Goal: Task Accomplishment & Management: Manage account settings

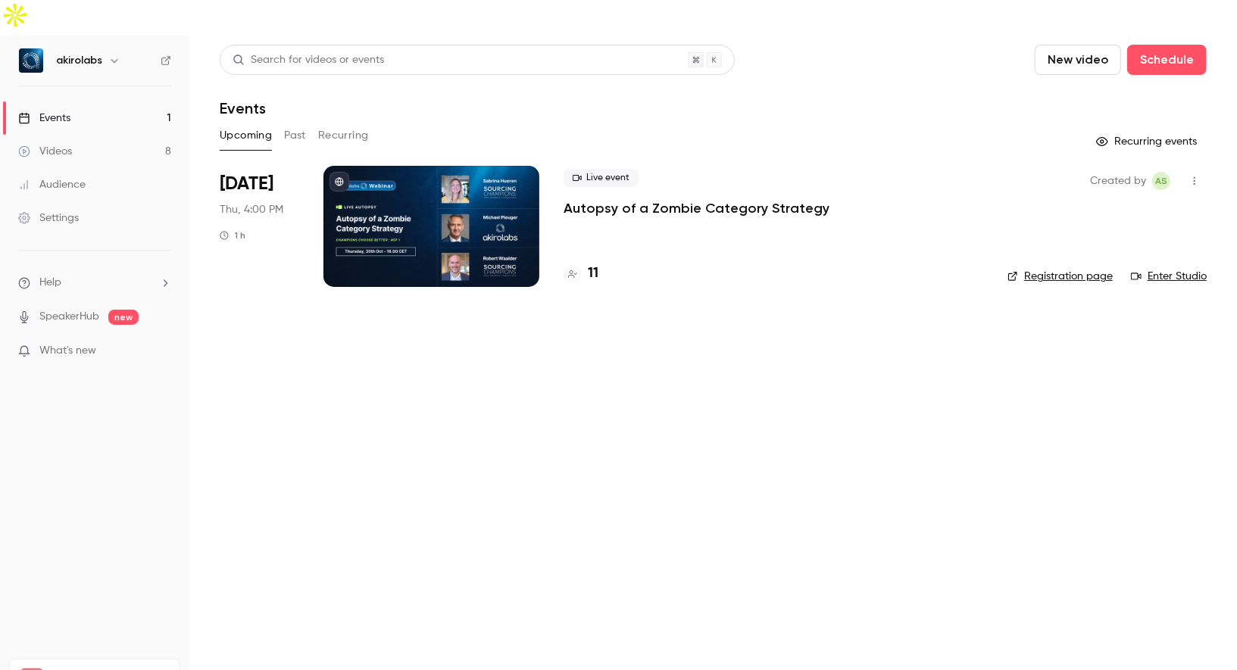
click at [430, 166] on div at bounding box center [431, 226] width 216 height 121
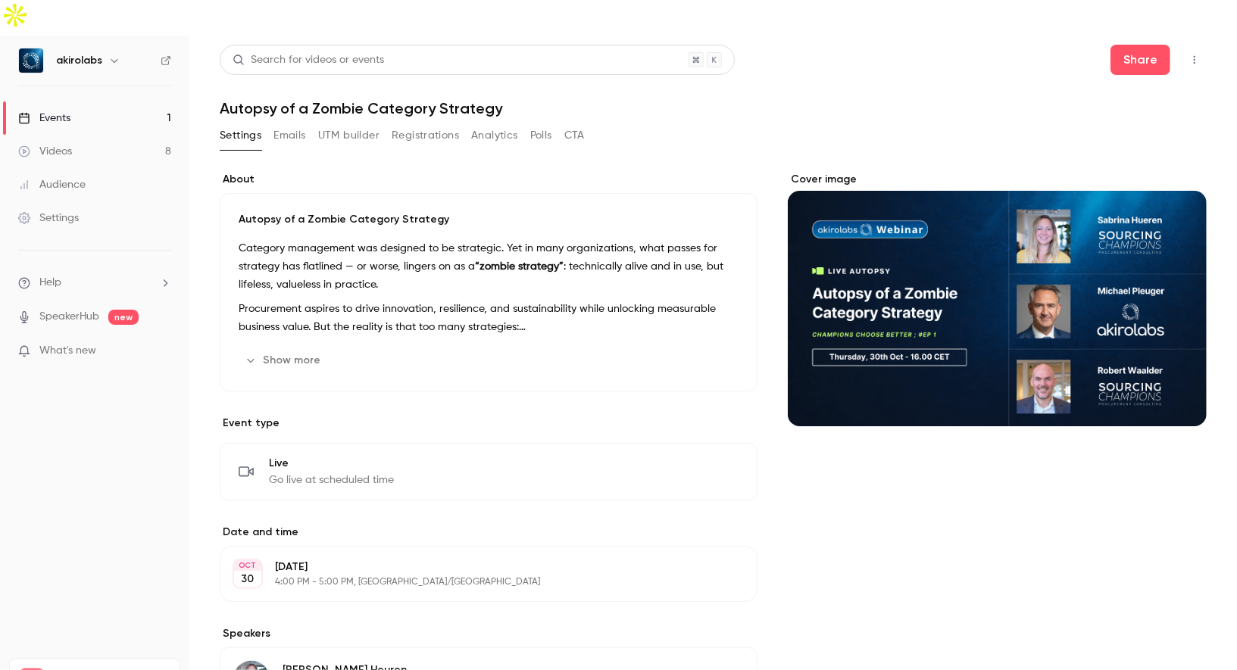
click at [423, 123] on button "Registrations" at bounding box center [425, 135] width 67 height 24
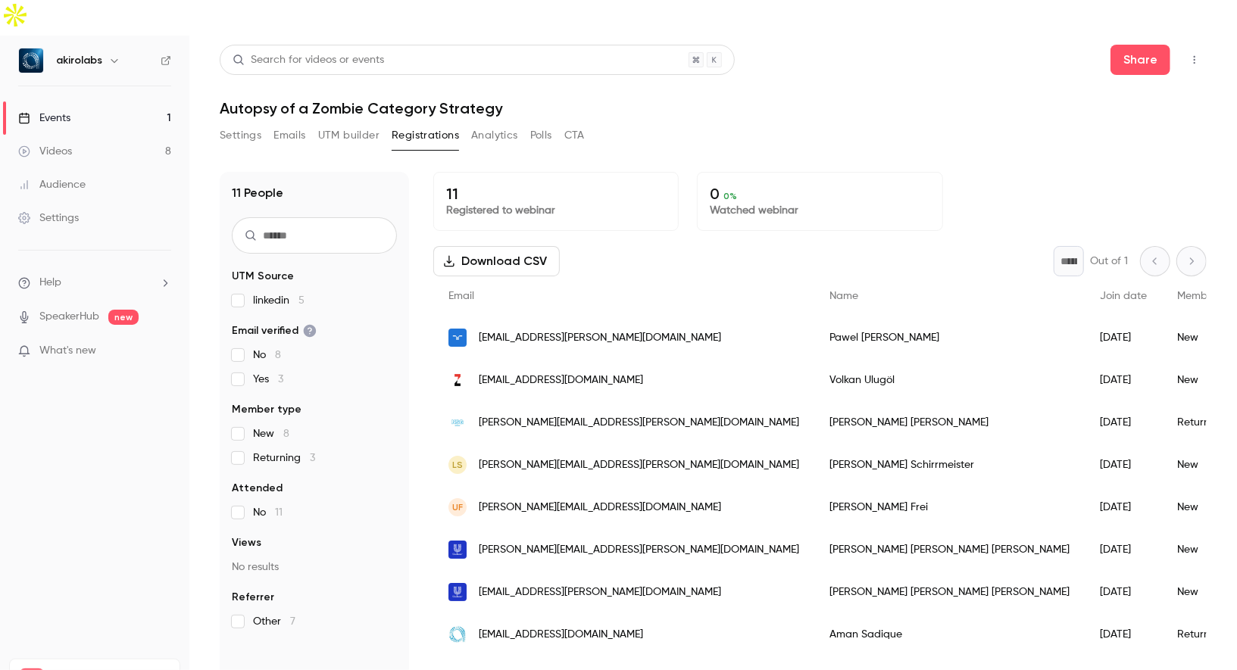
click at [532, 373] on span "[EMAIL_ADDRESS][DOMAIN_NAME]" at bounding box center [561, 381] width 164 height 16
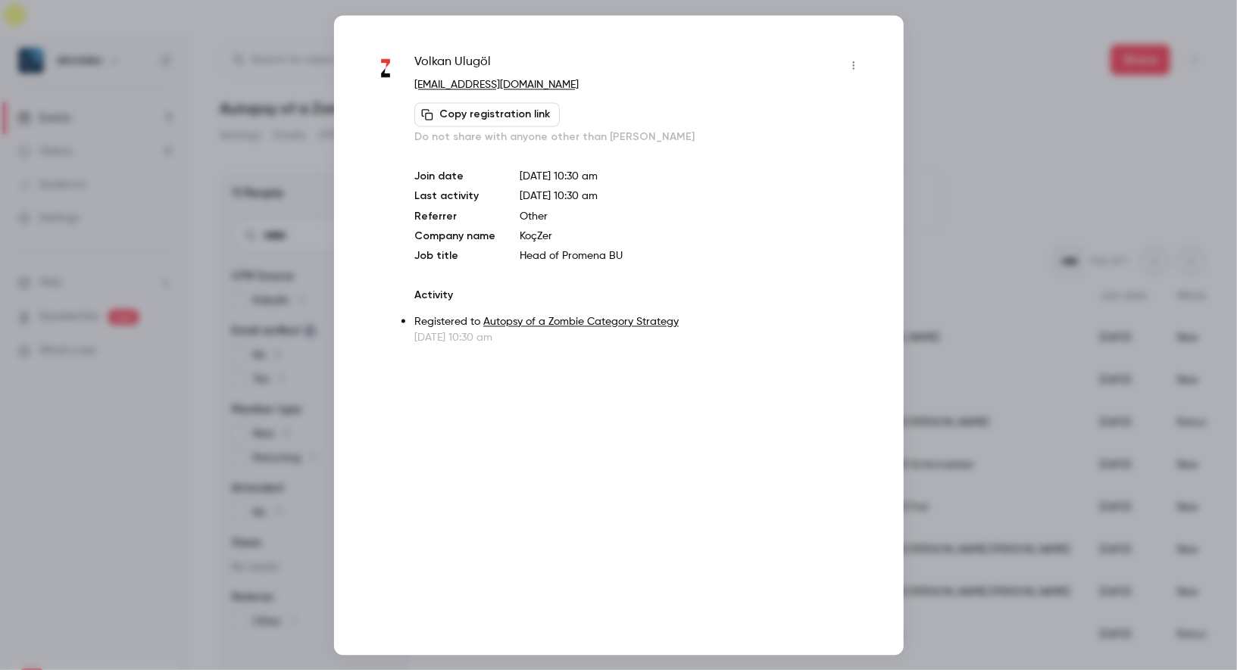
click at [1009, 326] on div at bounding box center [618, 335] width 1237 height 670
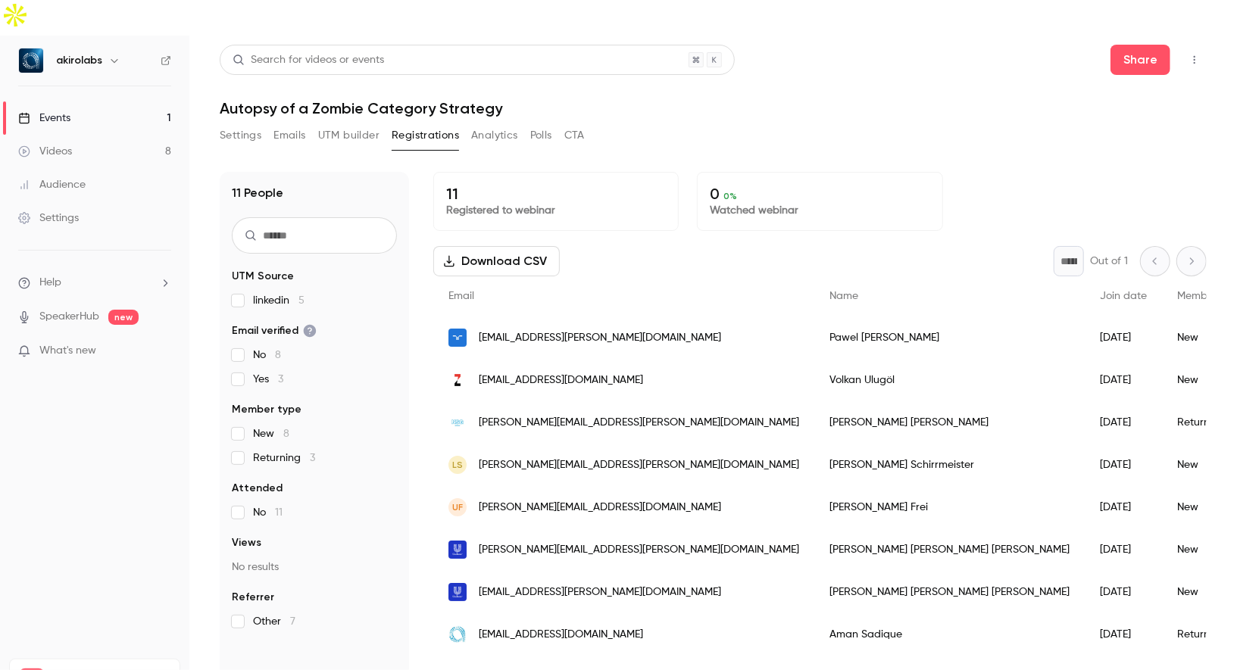
click at [536, 317] on div "[EMAIL_ADDRESS][PERSON_NAME][DOMAIN_NAME]" at bounding box center [623, 338] width 381 height 42
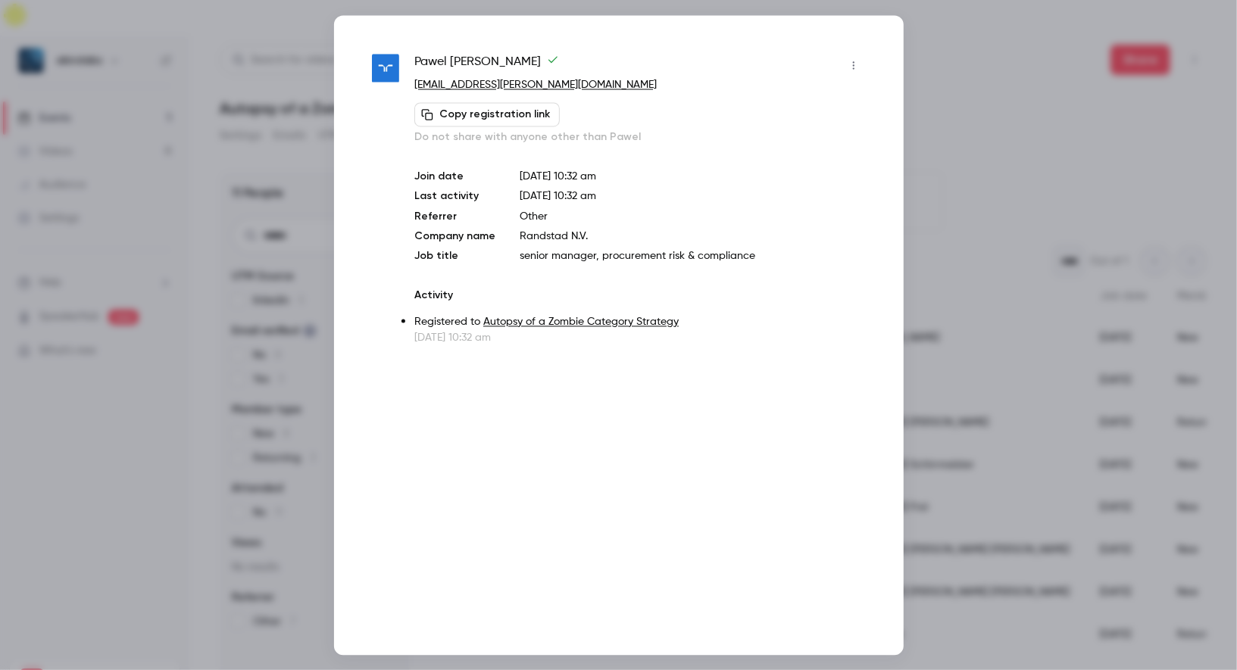
click at [947, 326] on div at bounding box center [618, 335] width 1237 height 670
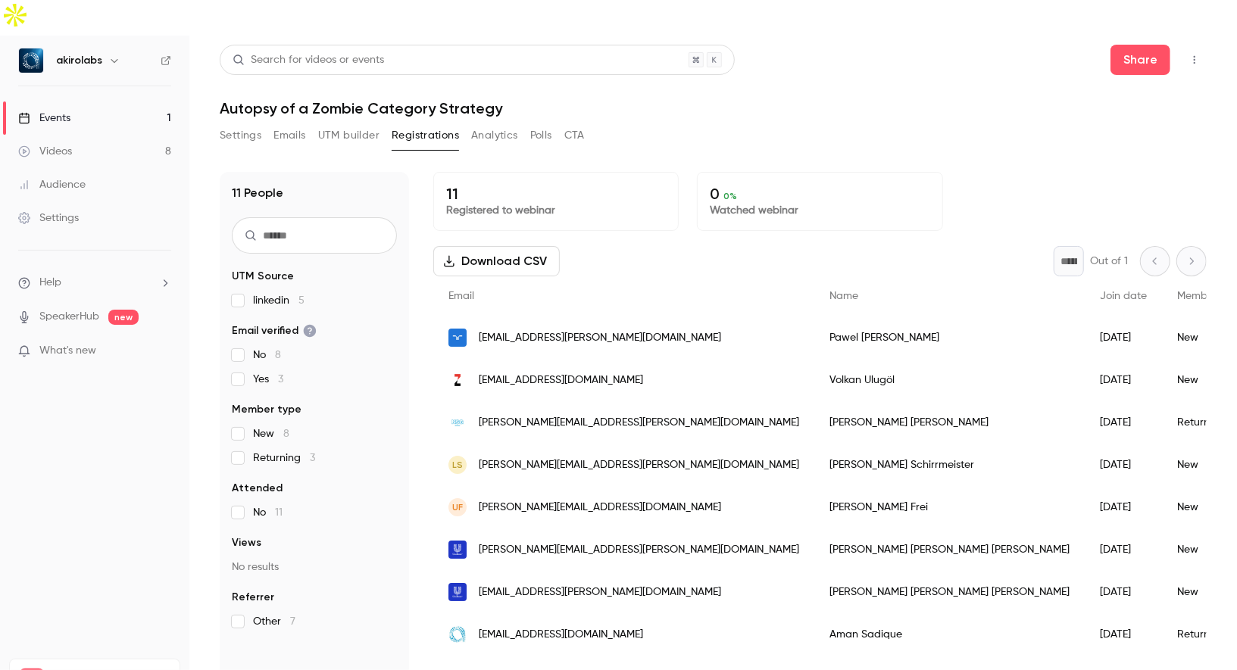
click at [61, 144] on div "Videos" at bounding box center [45, 151] width 54 height 15
